Goal: Information Seeking & Learning: Check status

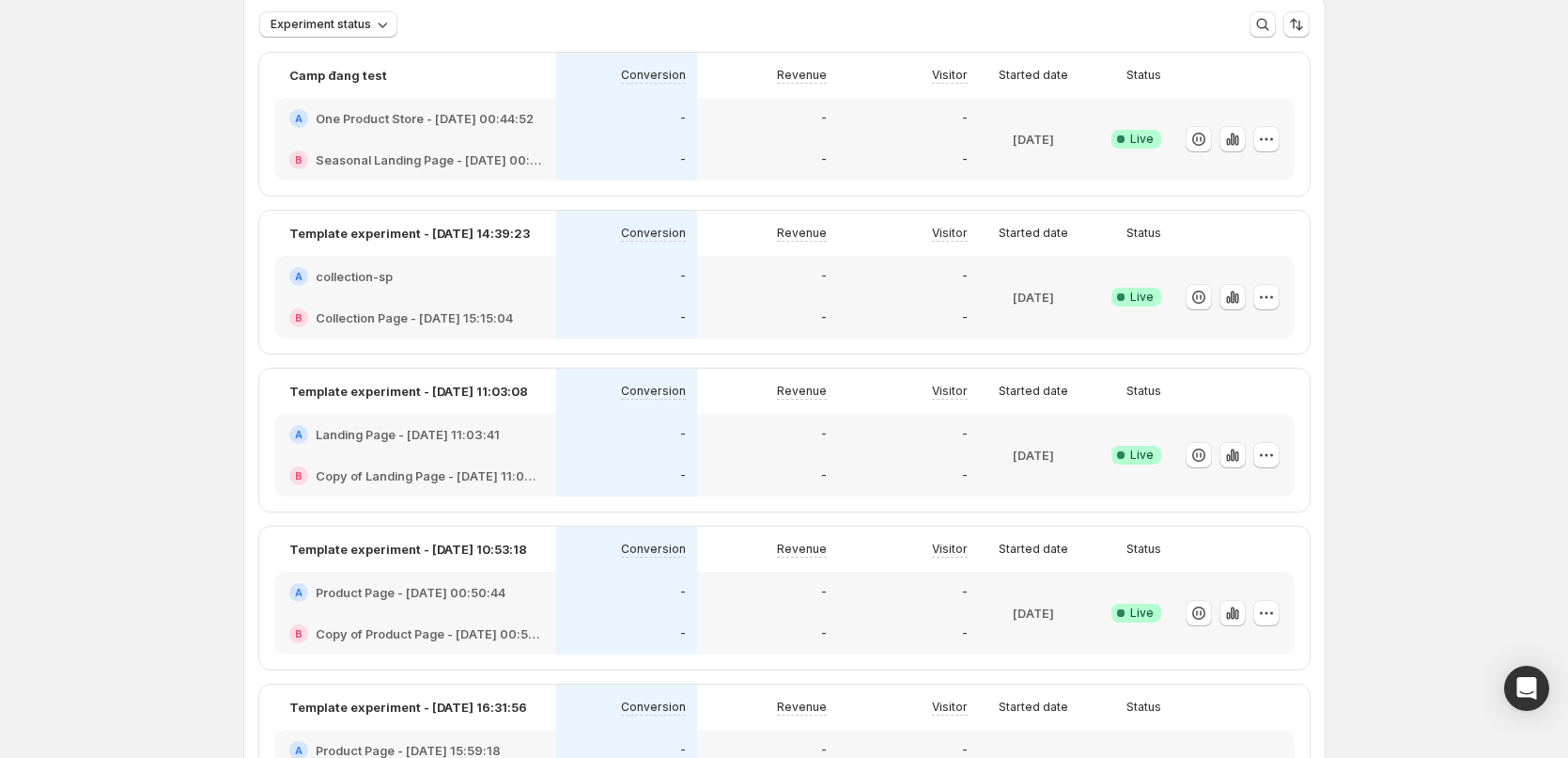
scroll to position [68, 0]
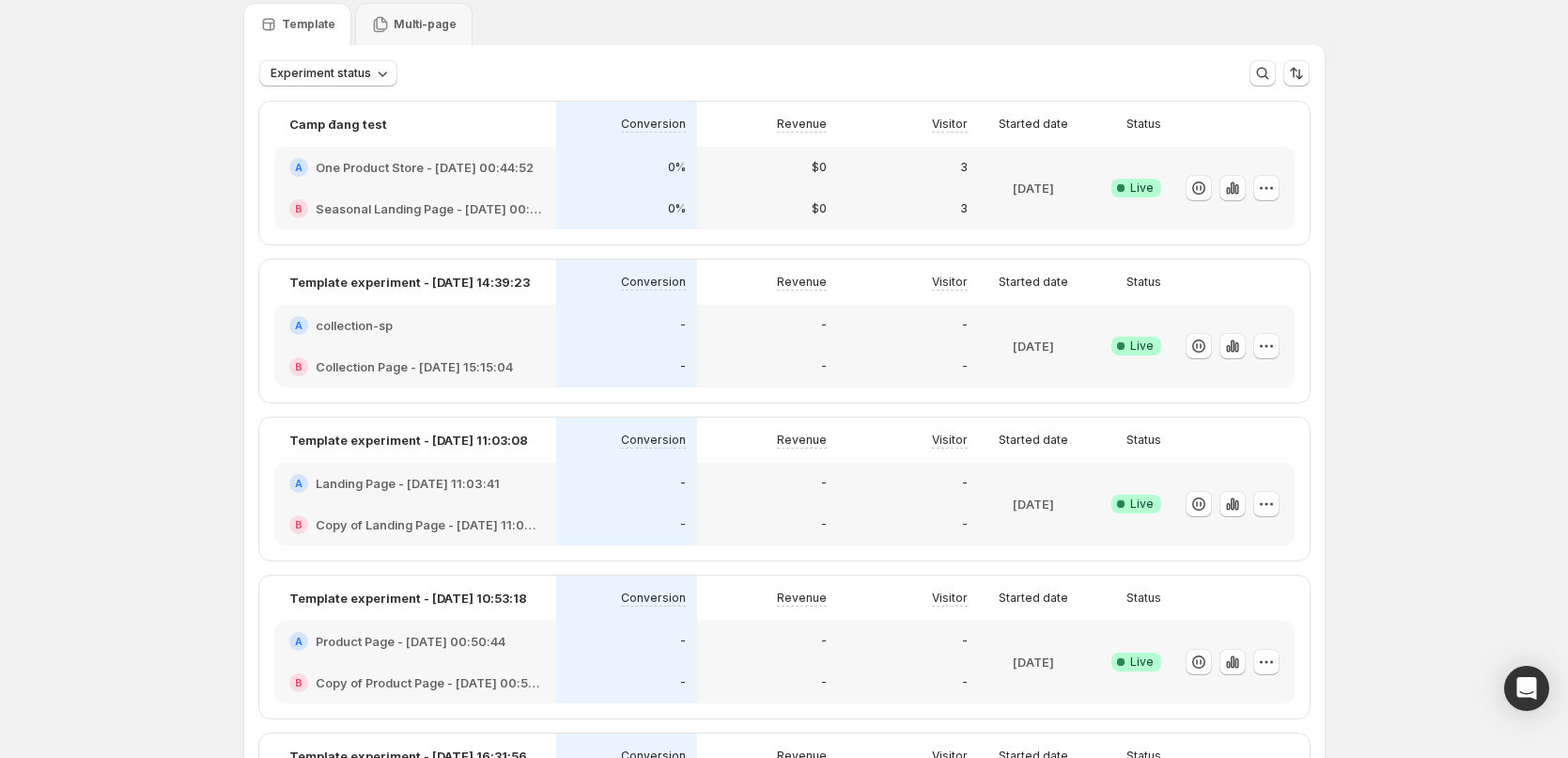
click at [528, 193] on div "B Seasonal Landing Page - Sep 7, 00:45:50" at bounding box center [416, 208] width 282 height 42
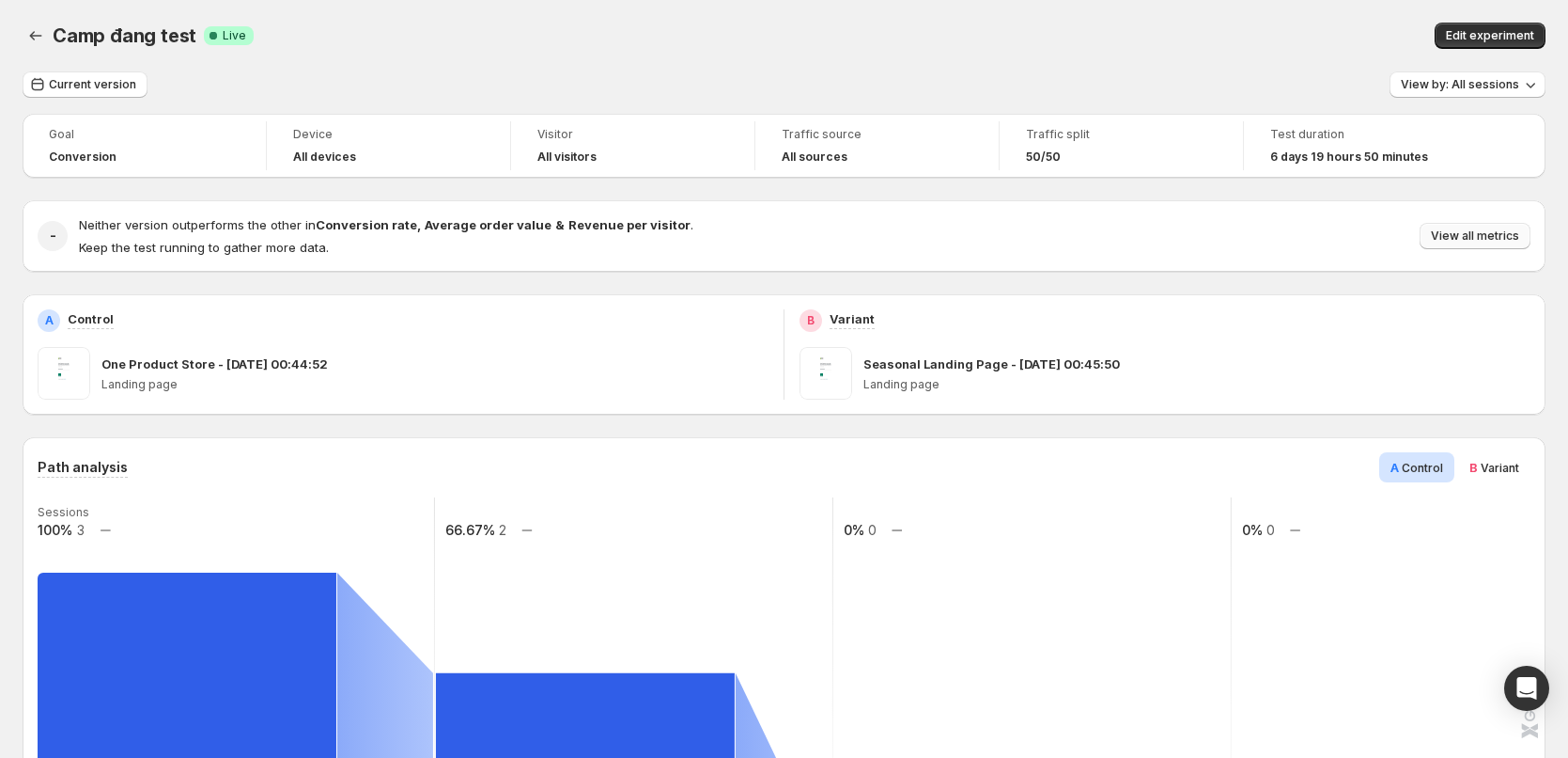
click at [1474, 225] on button "View all metrics" at bounding box center [1476, 236] width 111 height 27
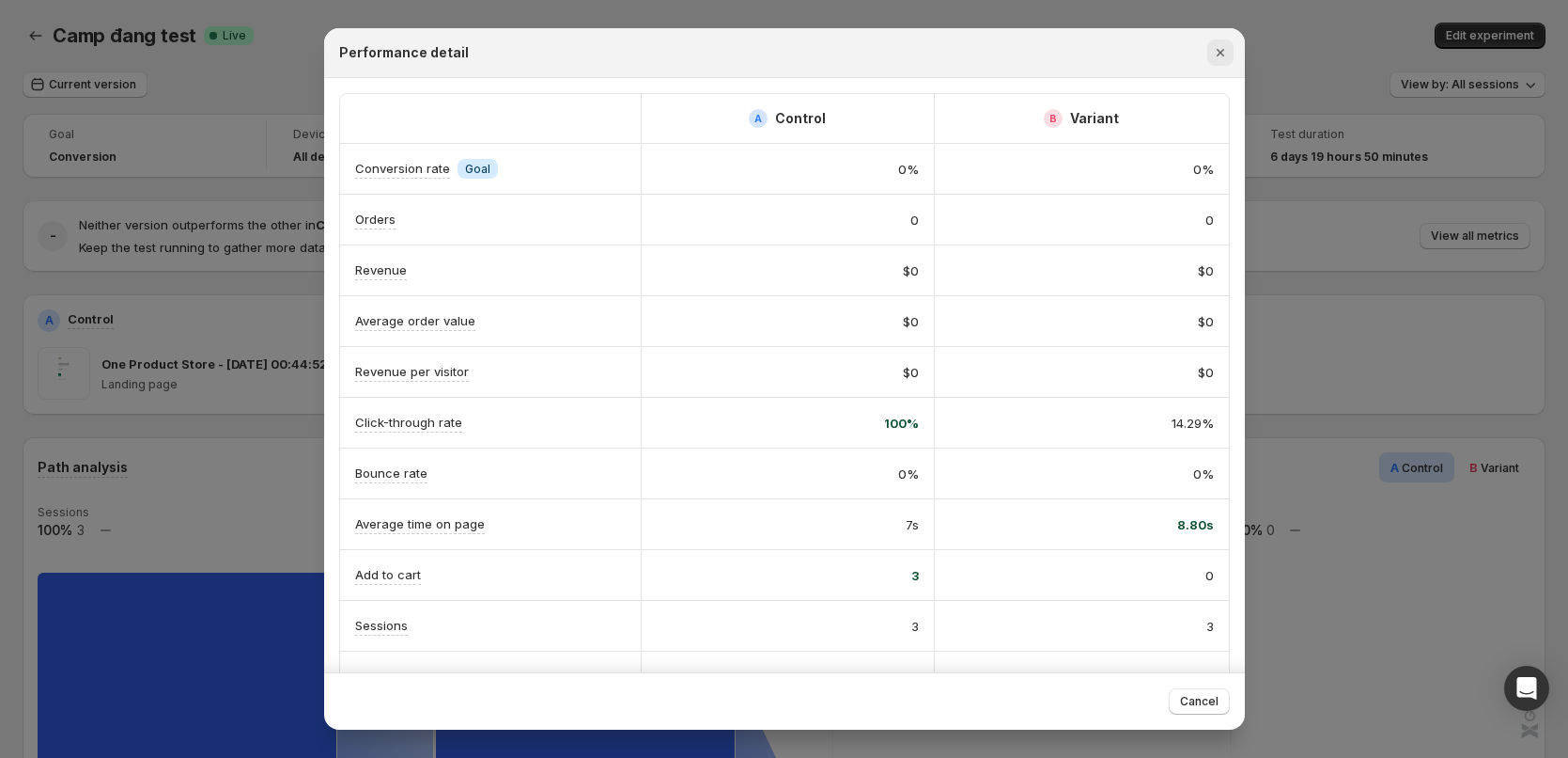
click at [1219, 58] on icon "Close" at bounding box center [1220, 53] width 19 height 19
